Goal: Obtain resource: Download file/media

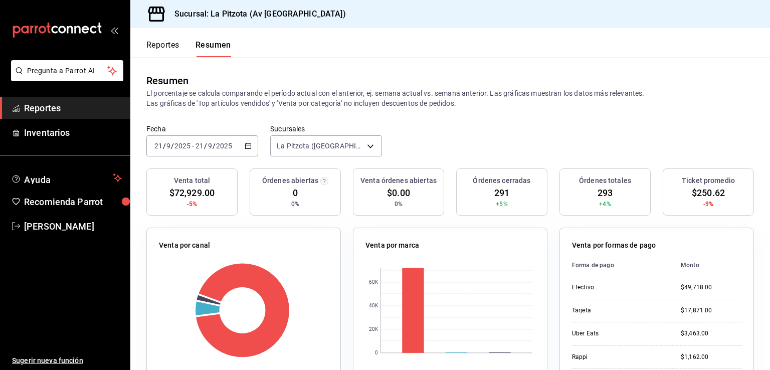
scroll to position [200, 0]
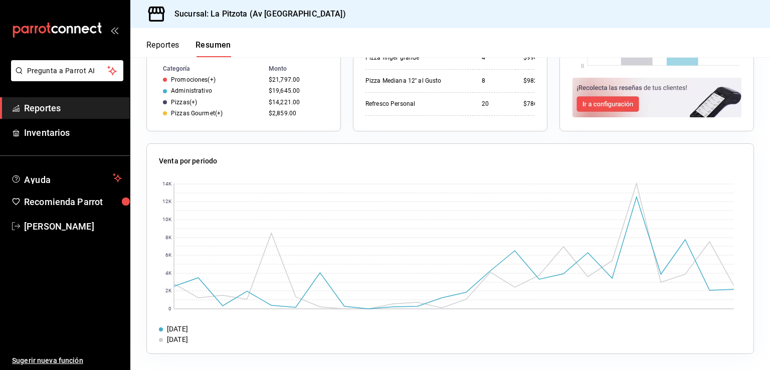
click at [170, 46] on button "Reportes" at bounding box center [162, 48] width 33 height 17
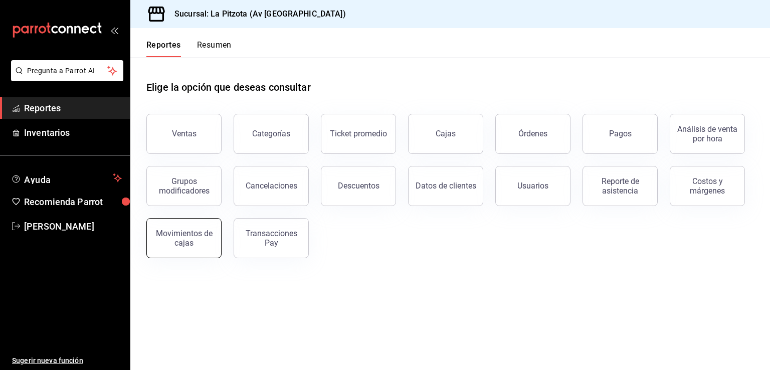
click at [216, 233] on button "Movimientos de cajas" at bounding box center [183, 238] width 75 height 40
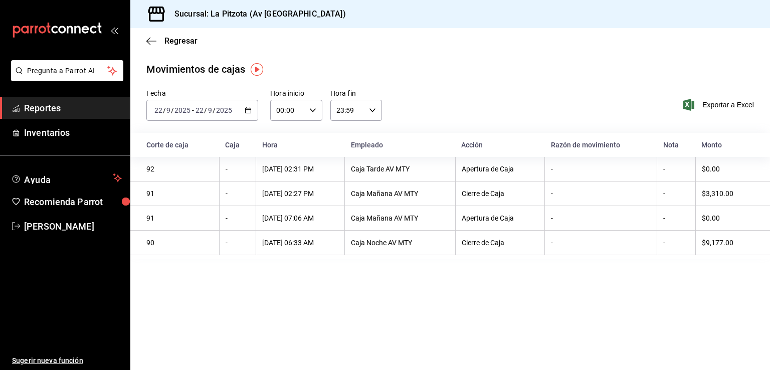
click at [248, 111] on icon "button" at bounding box center [248, 110] width 7 height 7
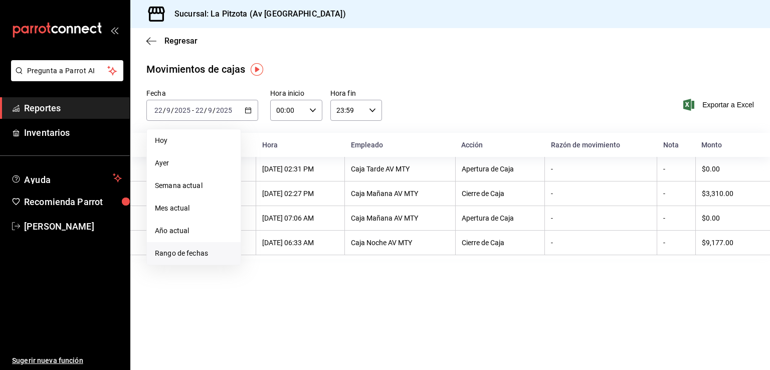
click at [181, 255] on span "Rango de fechas" at bounding box center [194, 253] width 78 height 11
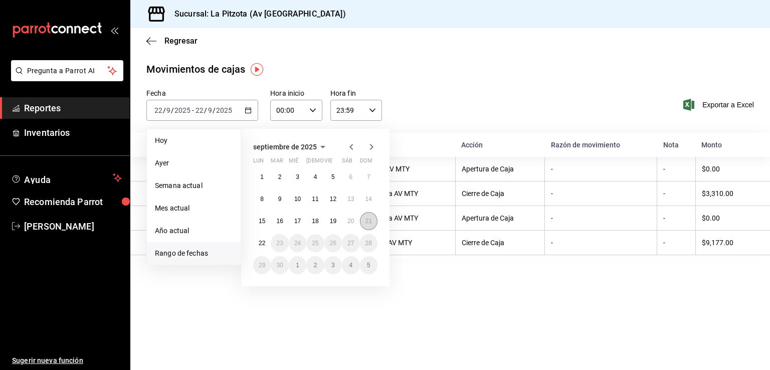
click at [372, 221] on button "21" at bounding box center [369, 221] width 18 height 18
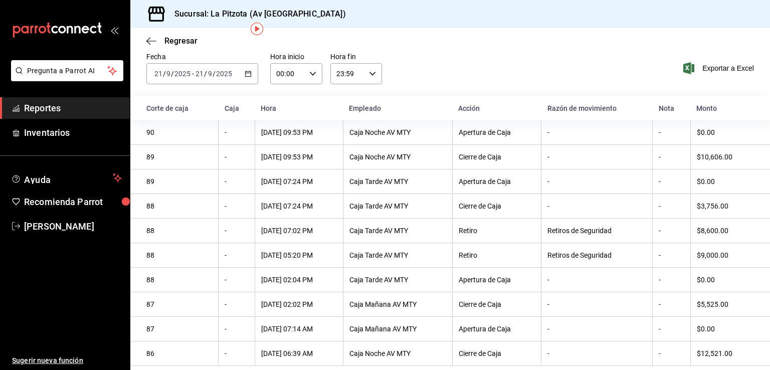
scroll to position [40, 0]
click at [663, 355] on div "-" at bounding box center [672, 353] width 26 height 8
click at [699, 353] on div "$12,521.00" at bounding box center [725, 353] width 57 height 8
click at [702, 64] on span "Exportar a Excel" at bounding box center [719, 68] width 69 height 12
